Goal: Task Accomplishment & Management: Use online tool/utility

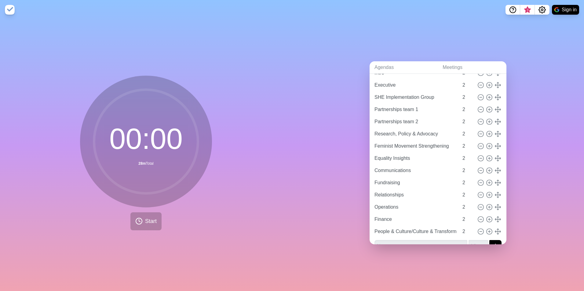
scroll to position [52, 0]
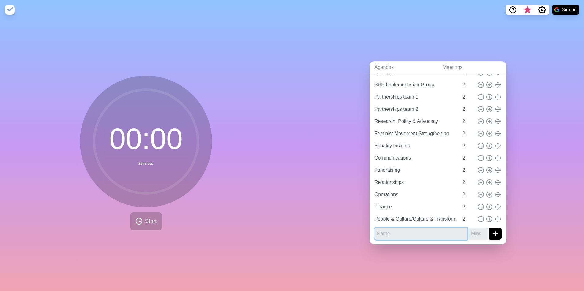
click at [392, 231] on input "text" at bounding box center [420, 234] width 93 height 12
type input "Intersectional Feminist Workshops"
click at [466, 232] on input "number" at bounding box center [479, 234] width 20 height 12
type input "2"
click at [466, 234] on line "submit" at bounding box center [495, 234] width 0 height 4
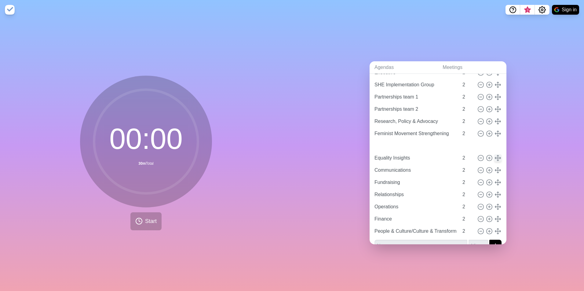
type input "Intersectional Feminist Workshops"
type input "Equality Insights"
type input "Communications"
type input "Fundraising"
type input "Relationships"
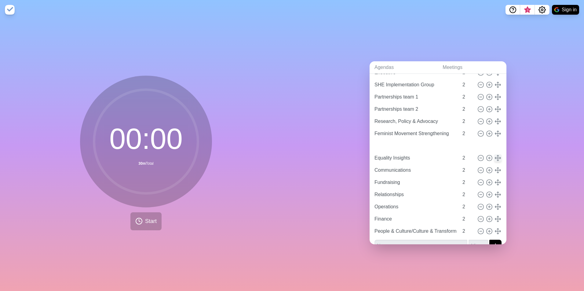
type input "Operations"
type input "Finance"
type input "People & Culture/Culture & Transformation"
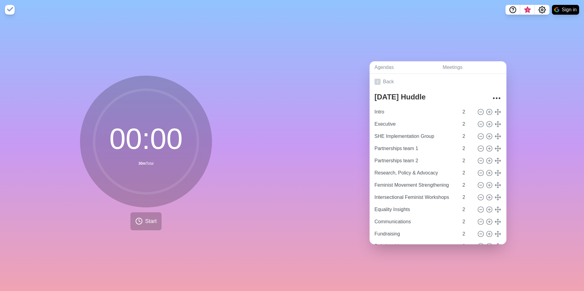
scroll to position [0, 0]
click at [444, 63] on link "Meetings" at bounding box center [472, 67] width 69 height 13
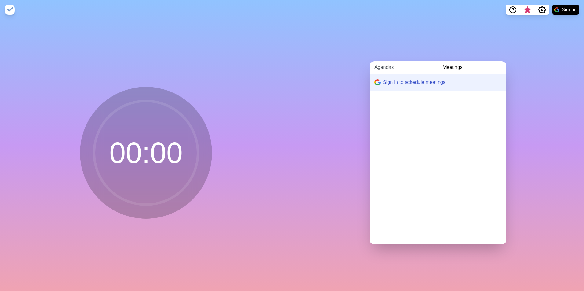
click at [384, 65] on link "Agendas" at bounding box center [404, 67] width 68 height 13
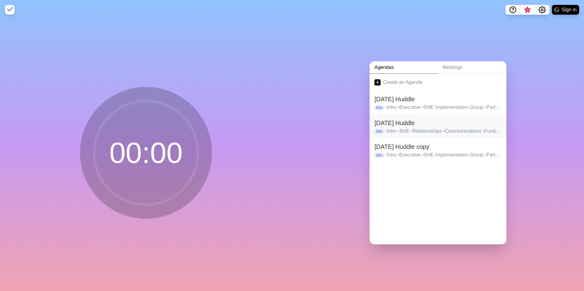
click at [394, 122] on h2 "[DATE] Huddle" at bounding box center [437, 123] width 127 height 9
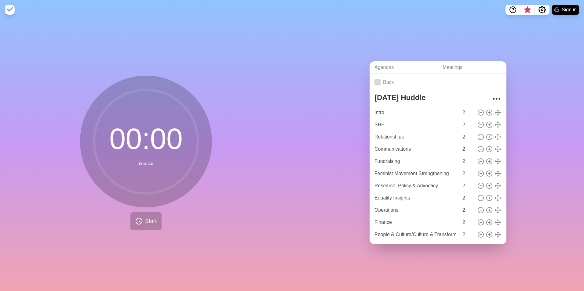
scroll to position [52, 0]
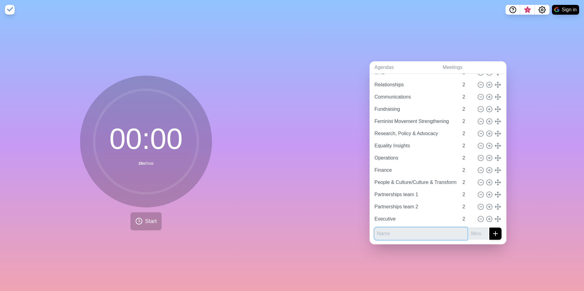
click at [420, 232] on input "text" at bounding box center [420, 234] width 93 height 12
type input "Intersectional Feminist Workshops"
click at [466, 233] on input "number" at bounding box center [479, 234] width 20 height 12
type input "2"
click at [466, 232] on icon "submit" at bounding box center [495, 233] width 7 height 7
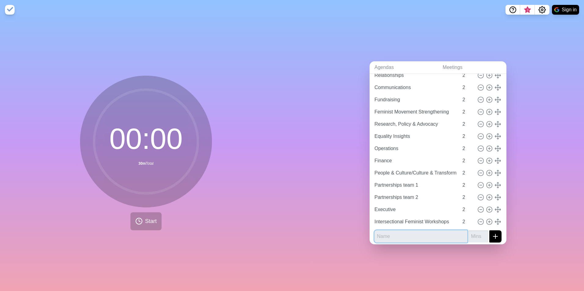
scroll to position [64, 0]
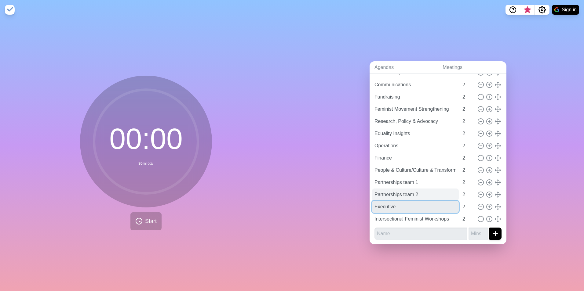
drag, startPoint x: 411, startPoint y: 208, endPoint x: 412, endPoint y: 194, distance: 14.1
click at [412, 194] on div "Intro 2 SHE 2 Relationships 2 Communications 2 Fundraising 2 Feminist Movement …" at bounding box center [437, 133] width 127 height 183
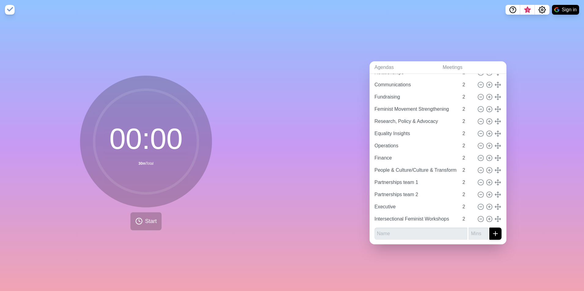
click at [466, 199] on div "Agendas Meetings Back [DATE] Huddle Intro 2 SHE 2 Relationships 2 Communication…" at bounding box center [438, 156] width 292 height 272
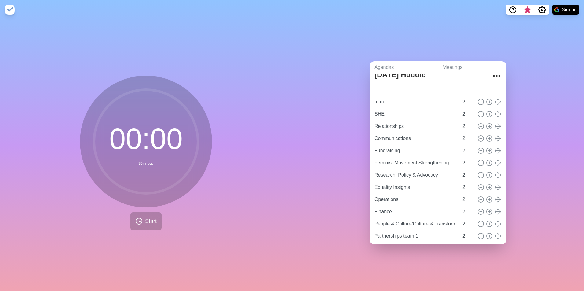
scroll to position [0, 0]
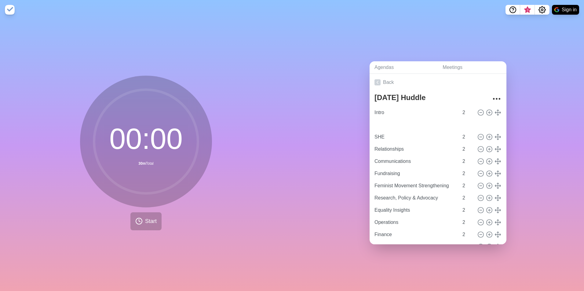
type input "Executive"
type input "SHE"
type input "Relationships"
type input "Communications"
type input "Fundraising"
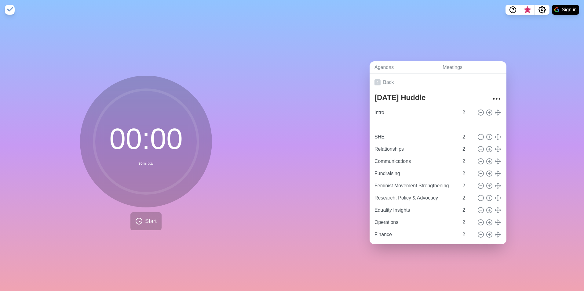
type input "Feminist Movement Strengthening"
type input "Research, Policy & Advocacy"
type input "Equality Insights"
type input "Operations"
type input "Finance"
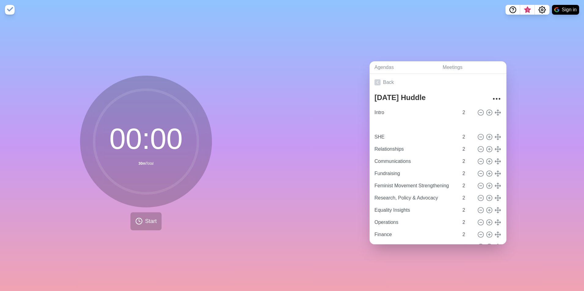
type input "People & Culture/Culture & Transformation"
type input "Partnerships team 1"
type input "Partnerships team 2"
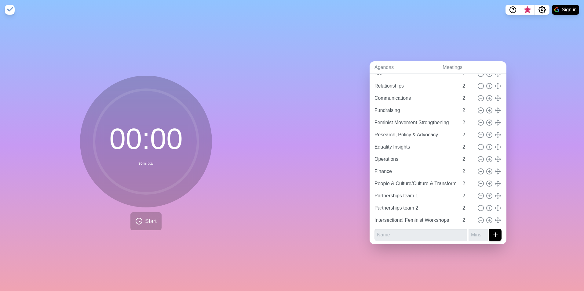
scroll to position [64, 0]
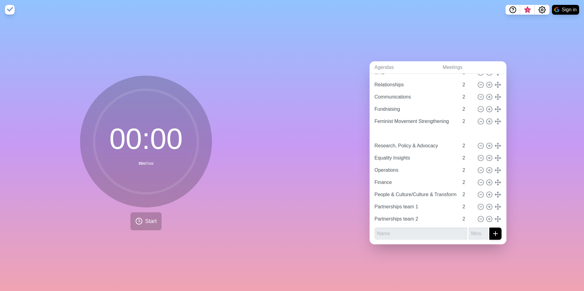
type input "Intersectional Feminist Workshops"
type input "Research, Policy & Advocacy"
type input "Equality Insights"
type input "Operations"
type input "Finance"
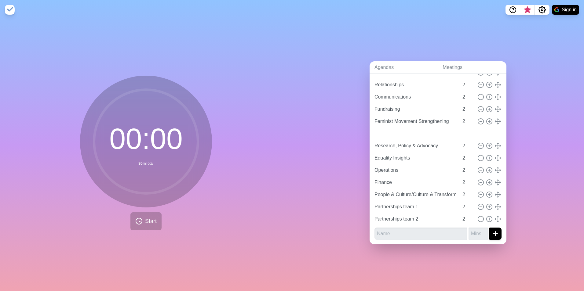
type input "People & Culture/Culture & Transformation"
type input "Partnerships team 1"
type input "Partnerships team 2"
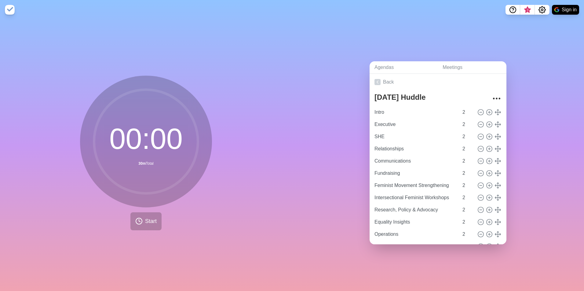
scroll to position [0, 0]
click at [381, 80] on link "Back" at bounding box center [438, 82] width 137 height 17
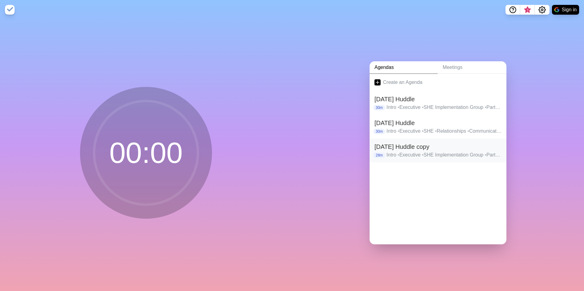
click at [394, 144] on h2 "[DATE] Huddle copy" at bounding box center [437, 146] width 127 height 9
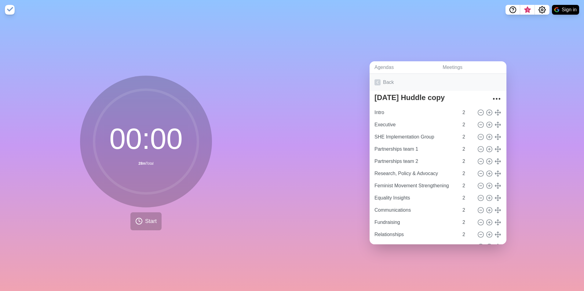
click at [384, 81] on link "Back" at bounding box center [438, 82] width 137 height 17
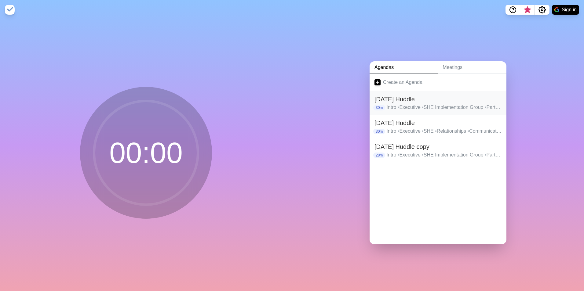
click at [407, 99] on h2 "[DATE] Huddle" at bounding box center [437, 99] width 127 height 9
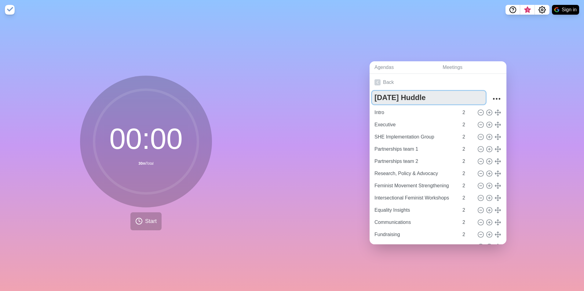
drag, startPoint x: 402, startPoint y: 96, endPoint x: 369, endPoint y: 98, distance: 33.4
click at [370, 98] on div "[DATE] Huddle Intro 2 Executive 2 SHE Implementation Group 2 Partnerships team …" at bounding box center [438, 200] width 137 height 218
type textarea "Wed Huddle"
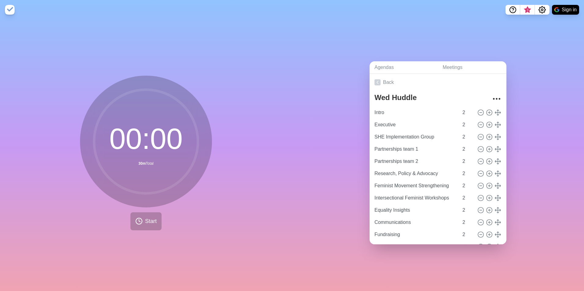
click at [466, 103] on div "Agendas Meetings Back Wed Huddle Intro 2 Executive 2 SHE Implementation Group 2…" at bounding box center [438, 156] width 292 height 272
click at [389, 79] on link "Back" at bounding box center [438, 82] width 137 height 17
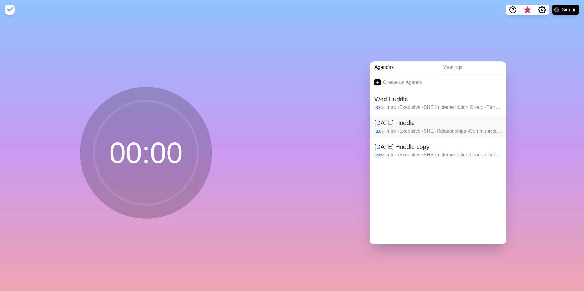
click at [393, 122] on h2 "[DATE] Huddle" at bounding box center [437, 123] width 127 height 9
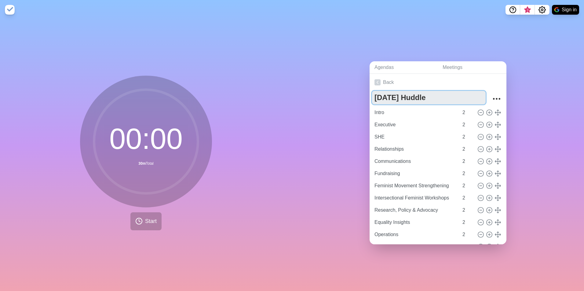
drag, startPoint x: 410, startPoint y: 94, endPoint x: 360, endPoint y: 97, distance: 50.1
click at [360, 97] on div "Agendas Meetings Back [DATE] Huddle Intro 2 Executive 2 SHE 2 Relationships 2 C…" at bounding box center [438, 156] width 292 height 272
type textarea "[DATE] Huddle"
click at [387, 78] on link "Back" at bounding box center [438, 82] width 137 height 17
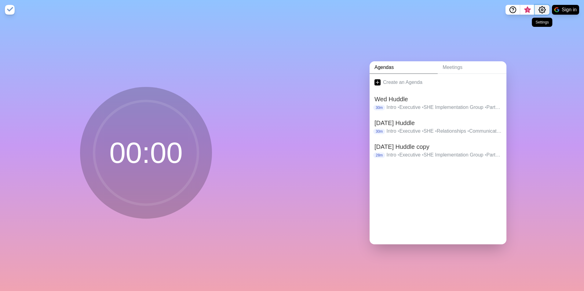
click at [466, 10] on icon "Settings" at bounding box center [541, 9] width 7 height 7
click at [466, 23] on p "Preferences" at bounding box center [522, 23] width 26 height 7
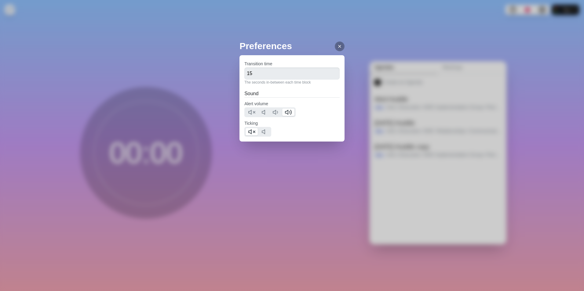
click at [337, 46] on icon at bounding box center [339, 46] width 5 height 5
